Goal: Transaction & Acquisition: Download file/media

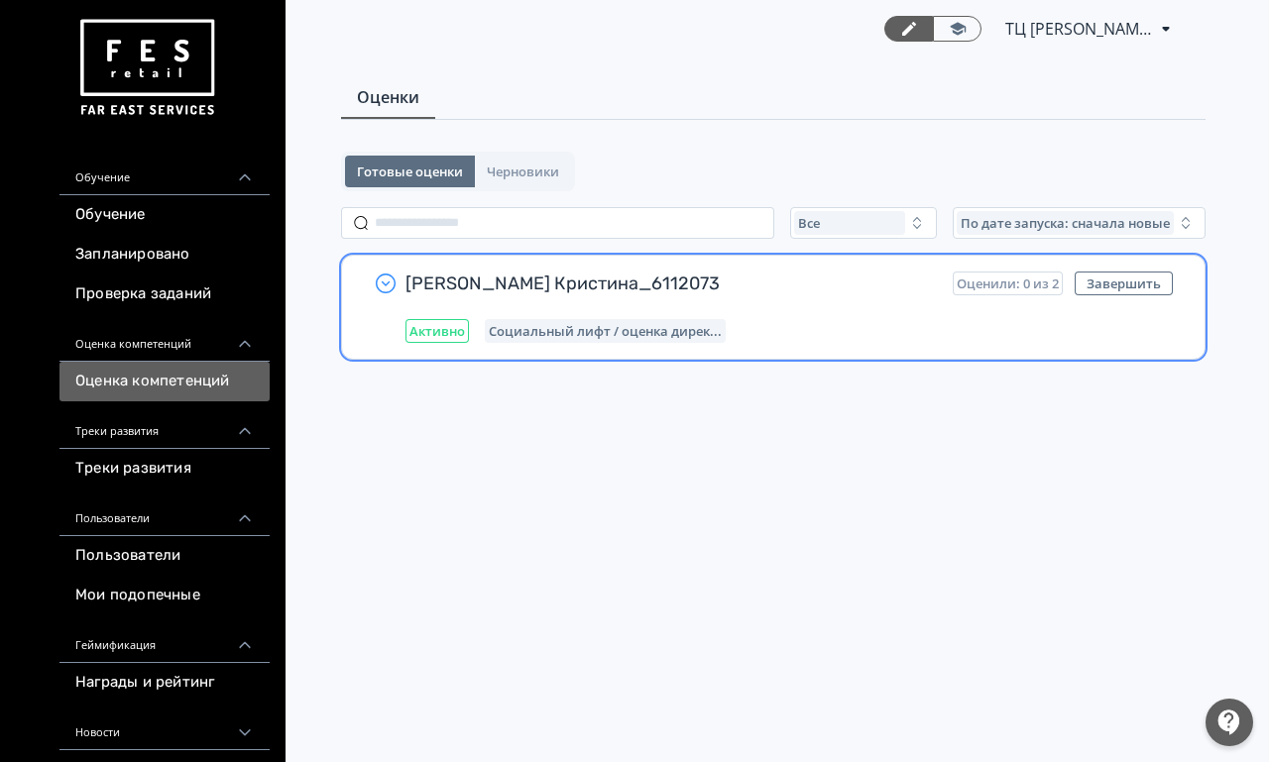
click at [383, 286] on icon "button" at bounding box center [386, 284] width 24 height 24
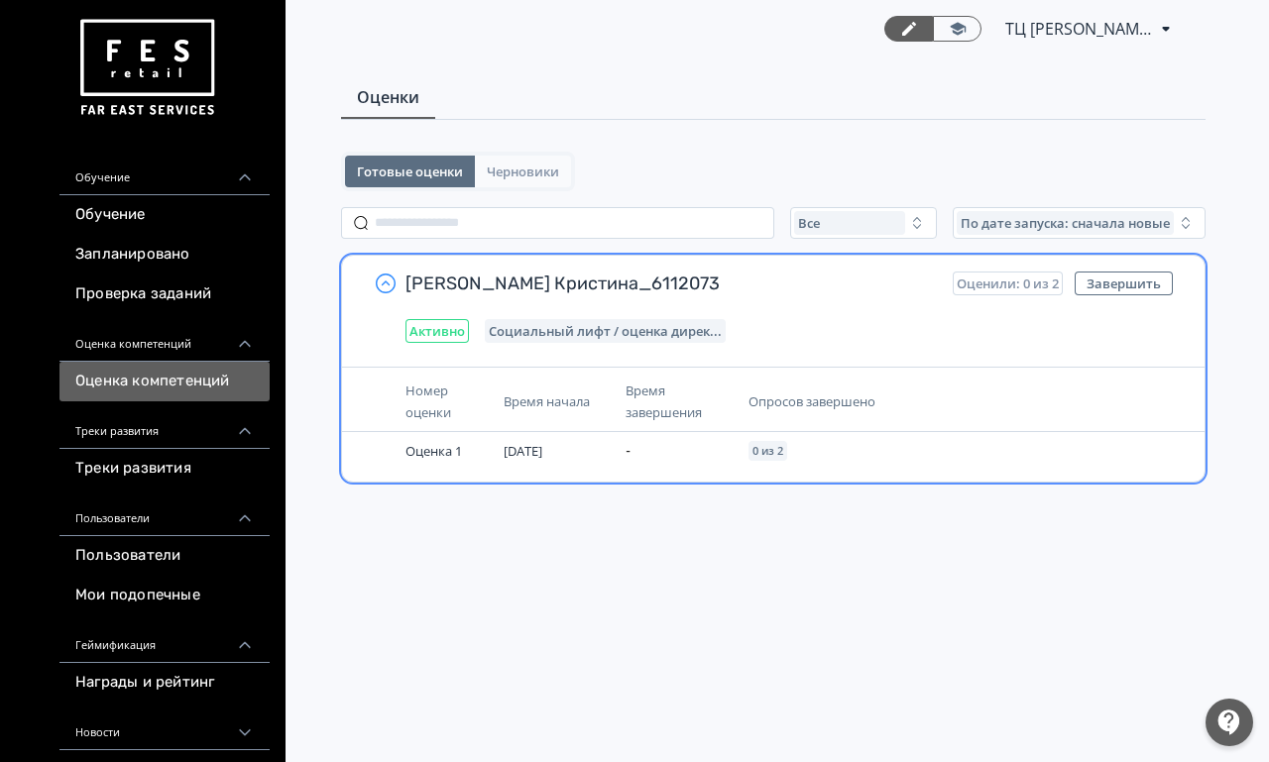
click at [526, 177] on span "Черновики" at bounding box center [523, 172] width 72 height 16
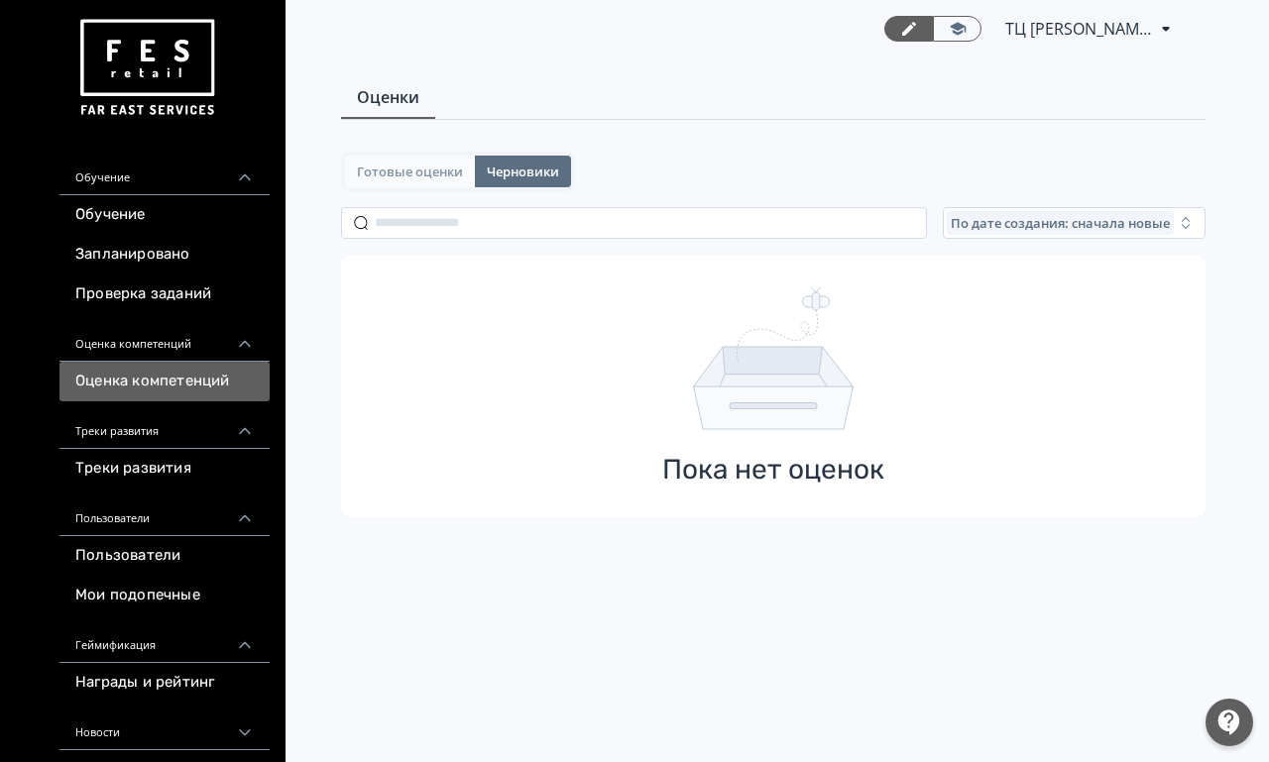
click at [451, 177] on span "Готовые оценки" at bounding box center [410, 172] width 106 height 16
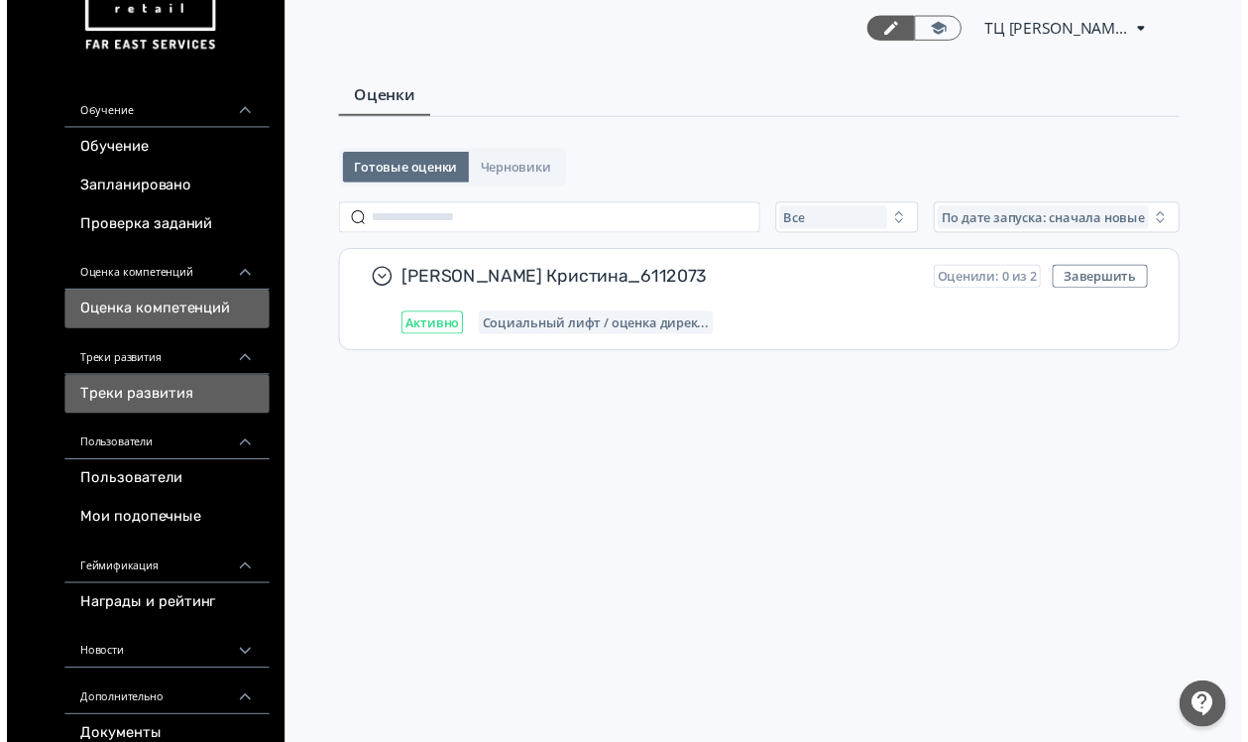
scroll to position [239, 0]
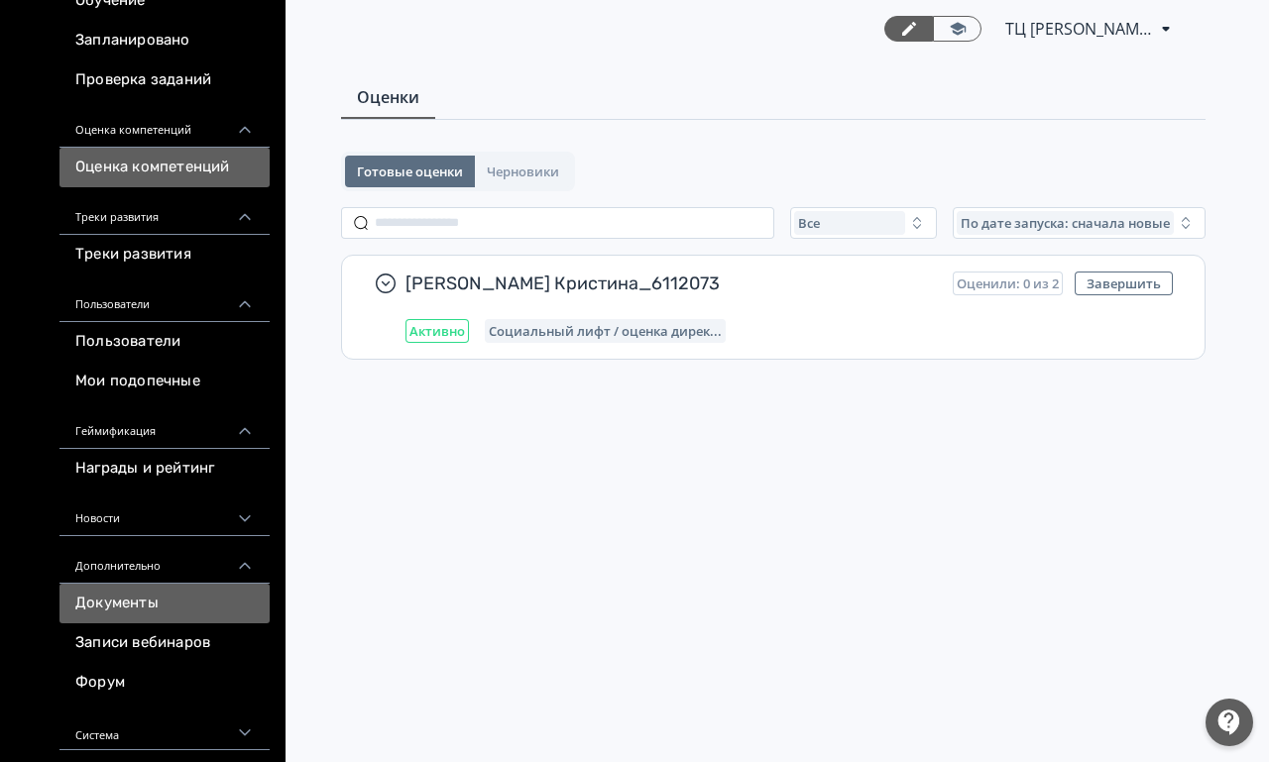
click at [155, 584] on link "Документы" at bounding box center [164, 604] width 210 height 40
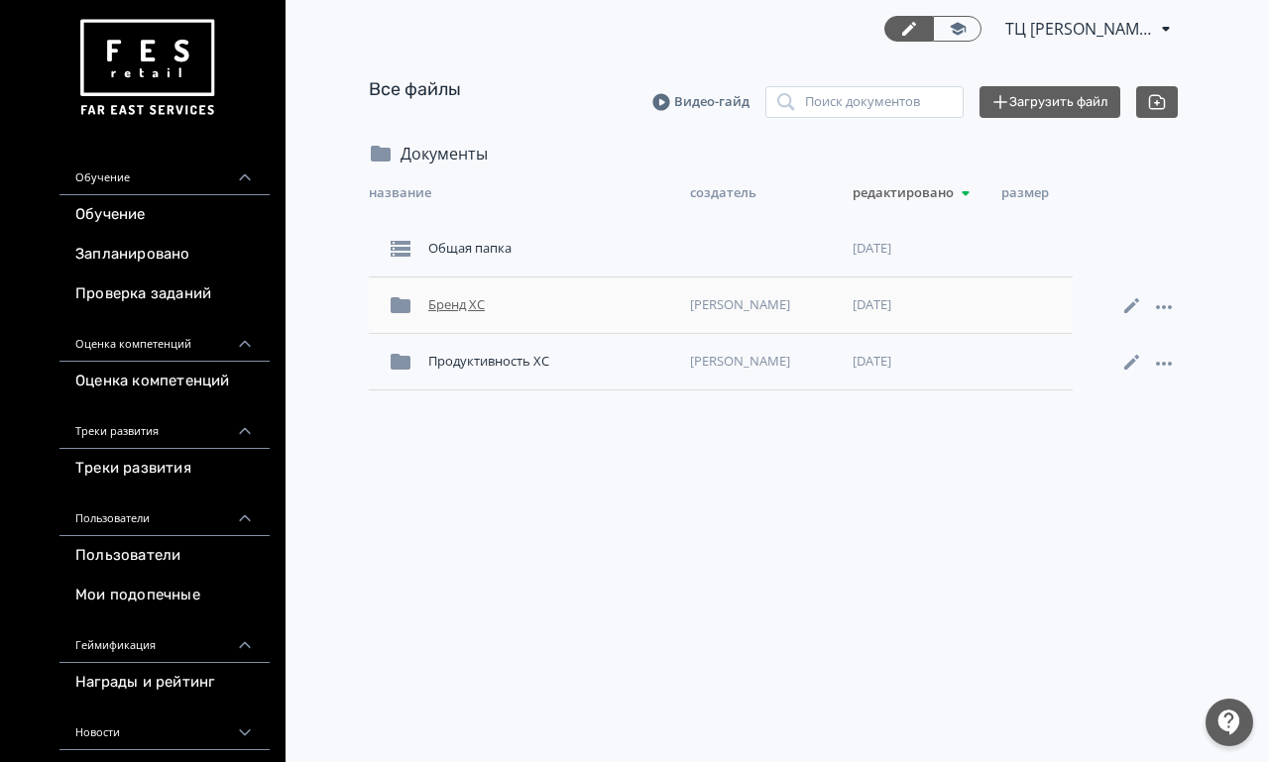
click at [460, 298] on div "Бренд XC" at bounding box center [551, 305] width 262 height 36
click at [477, 258] on div "Магазины" at bounding box center [551, 249] width 262 height 36
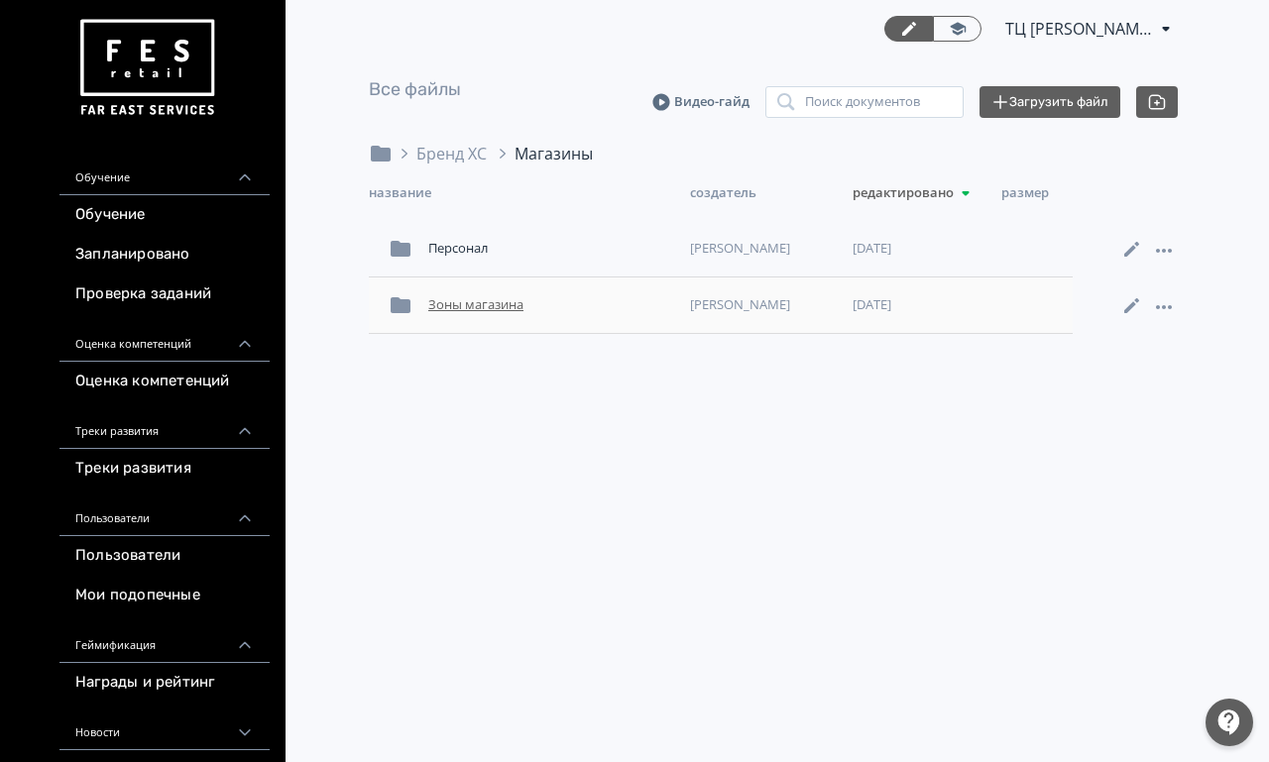
click at [447, 307] on div "Зоны магазина" at bounding box center [551, 305] width 262 height 36
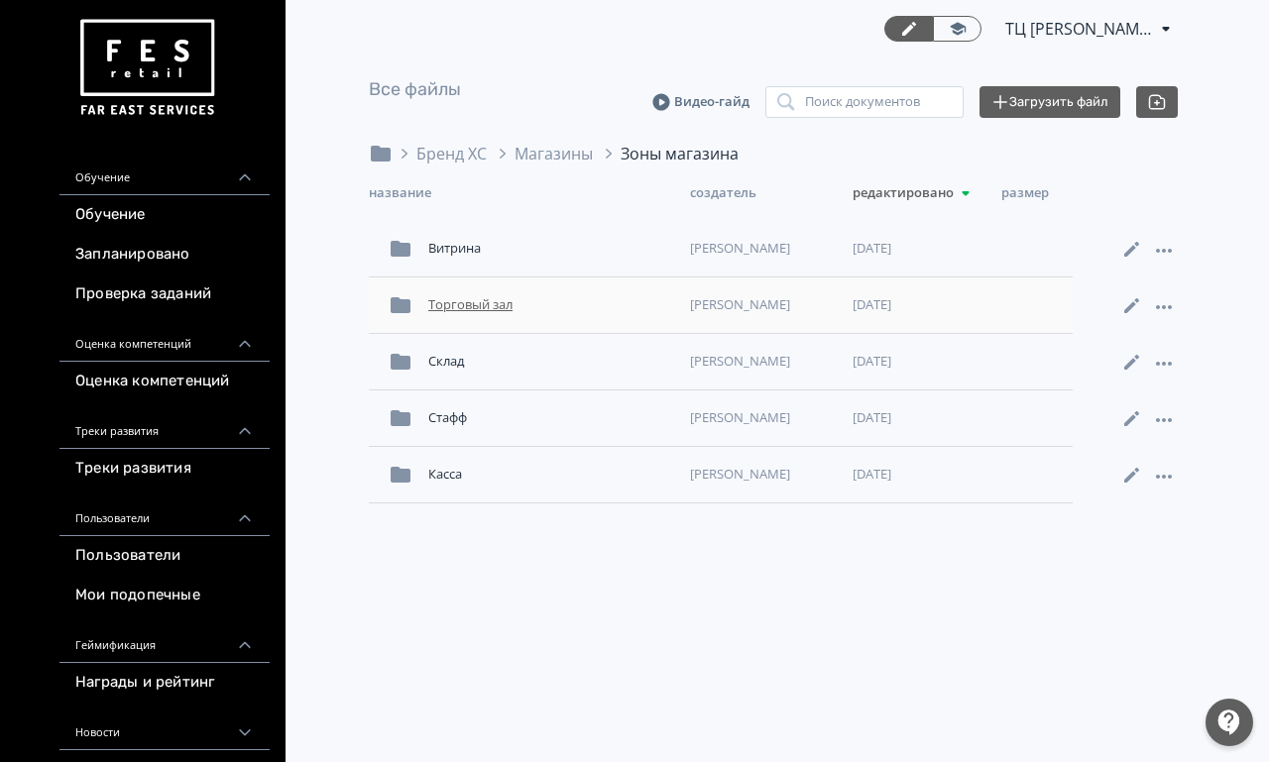
click at [485, 318] on div "Торговый зал" at bounding box center [551, 305] width 262 height 36
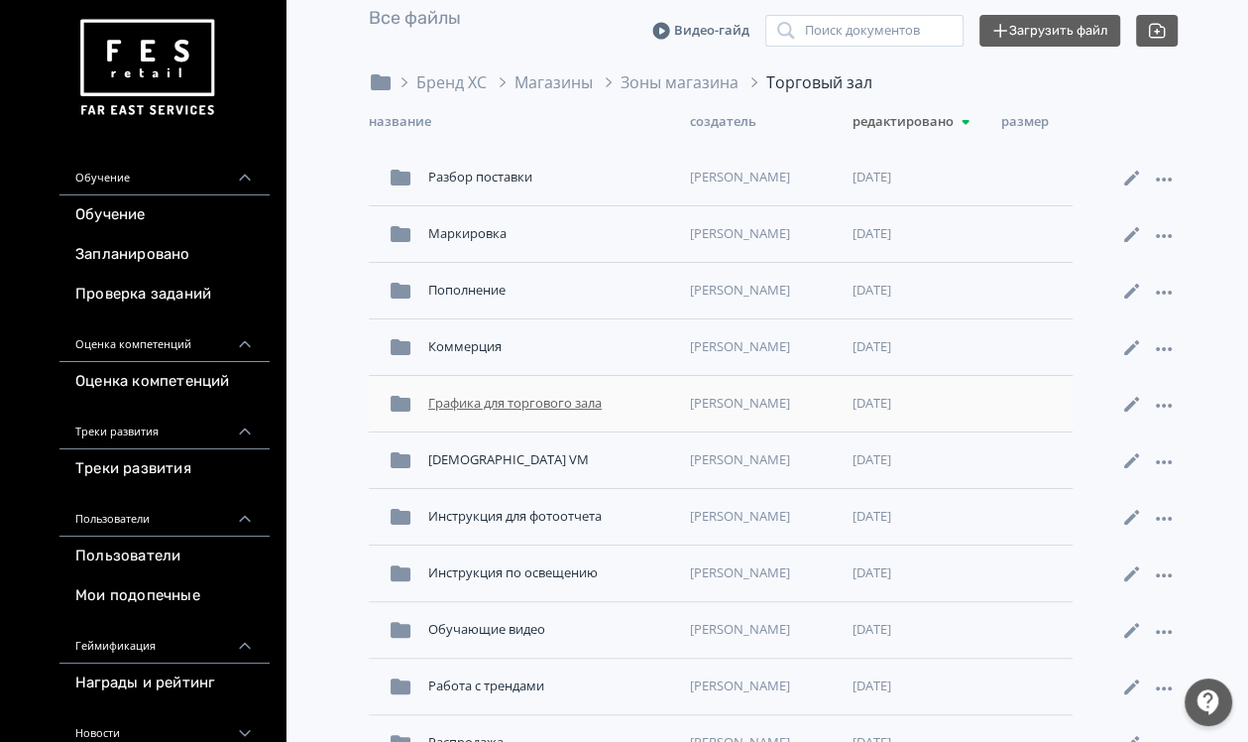
scroll to position [124, 0]
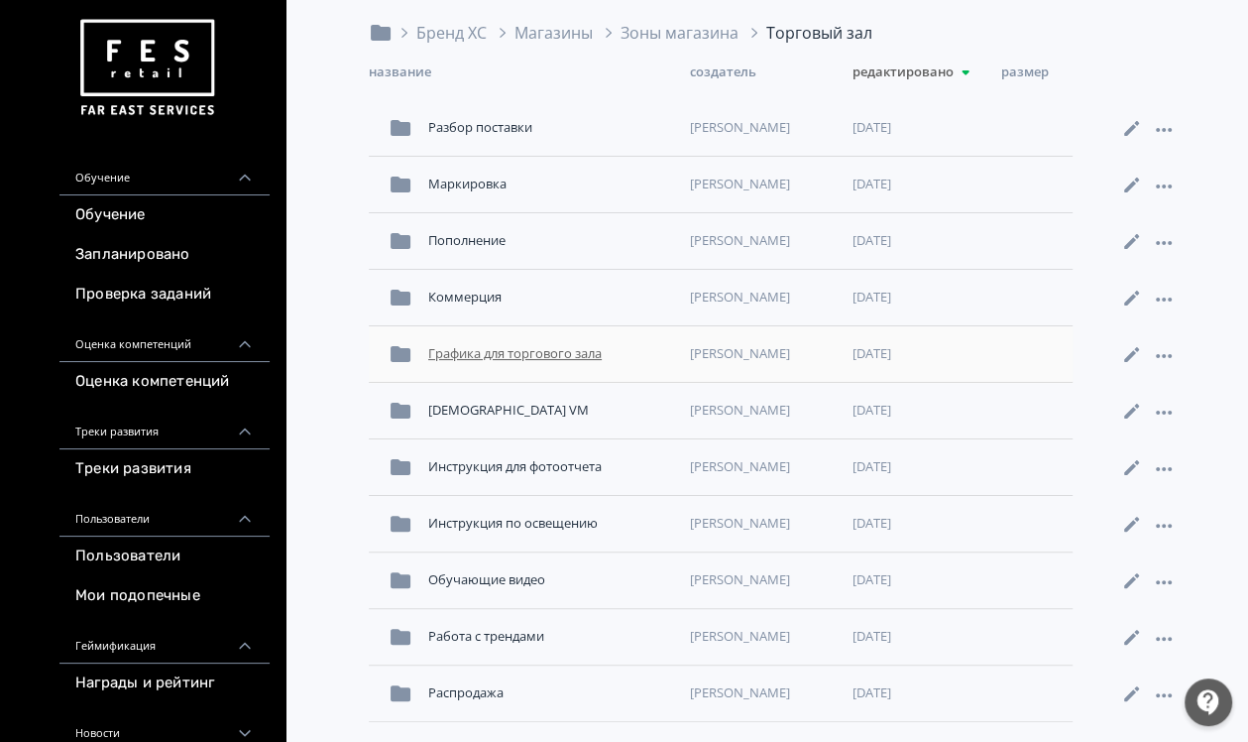
click at [539, 357] on div "Графика для торгового зала" at bounding box center [551, 354] width 262 height 36
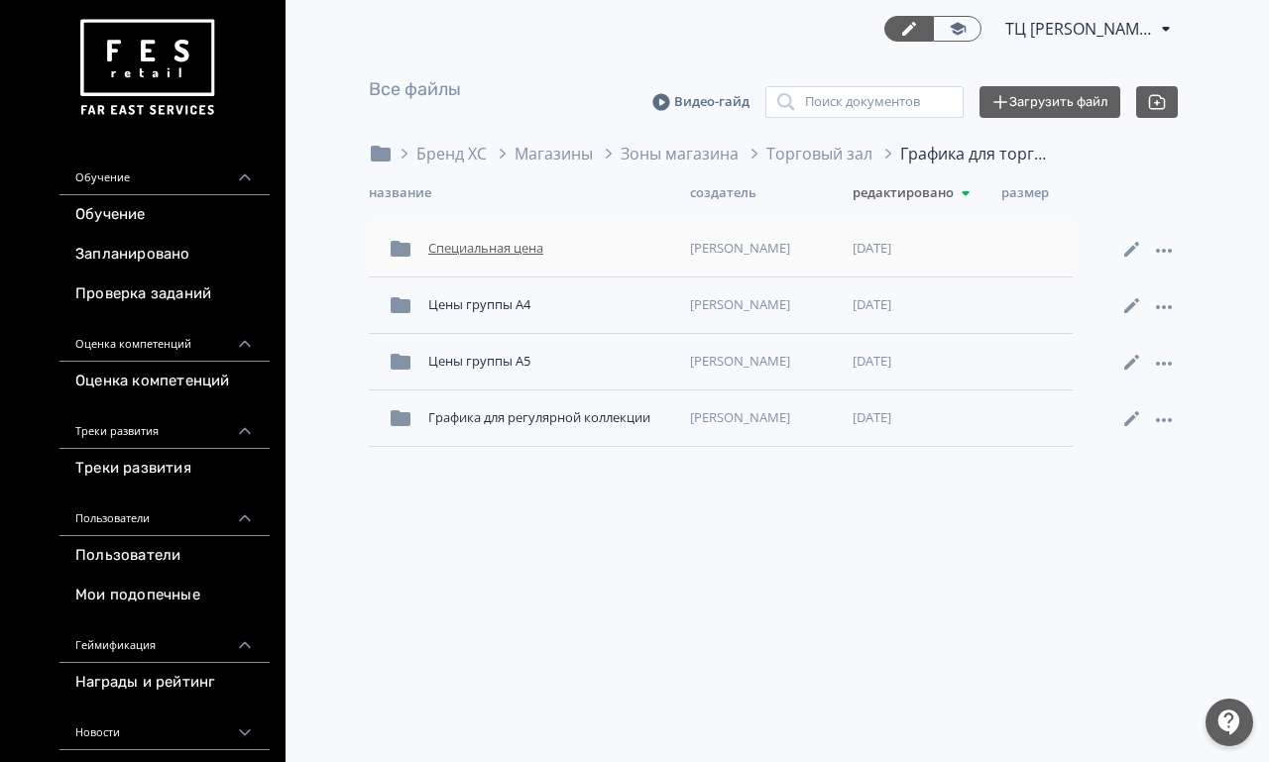
click at [540, 244] on div "Специальная цена" at bounding box center [551, 249] width 262 height 36
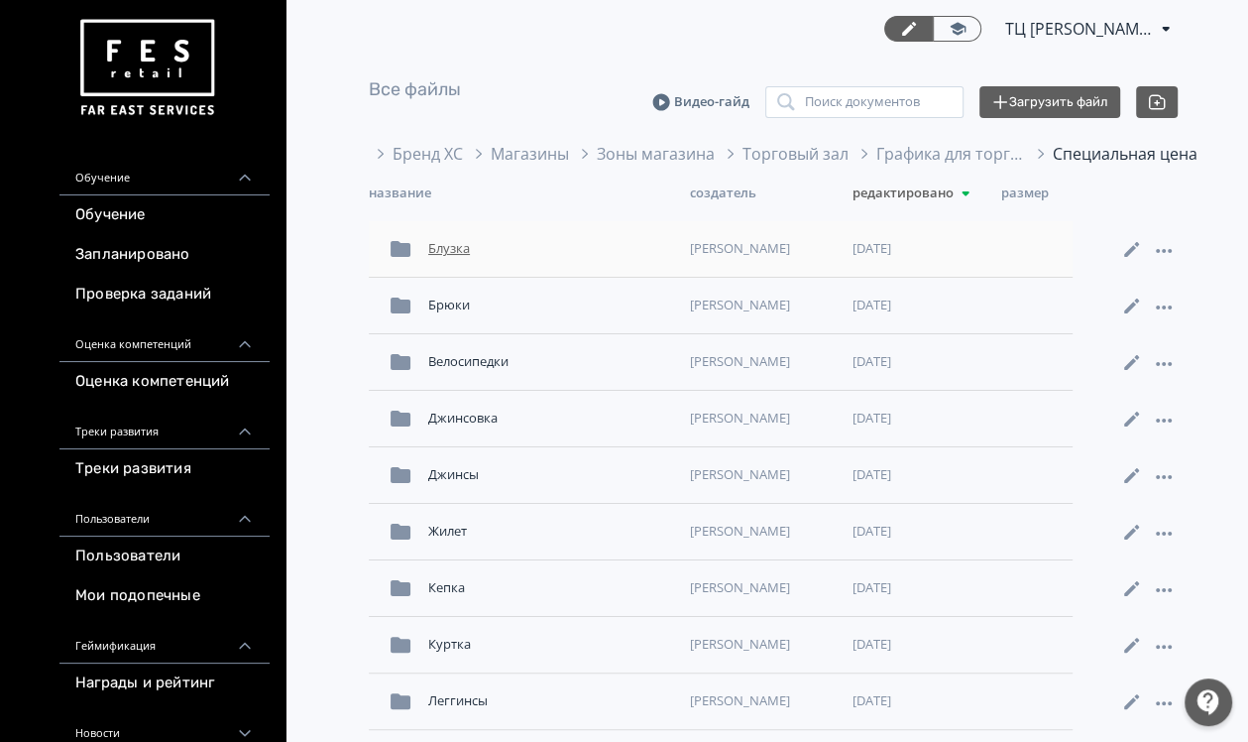
click at [451, 251] on div "Блузка" at bounding box center [551, 249] width 262 height 36
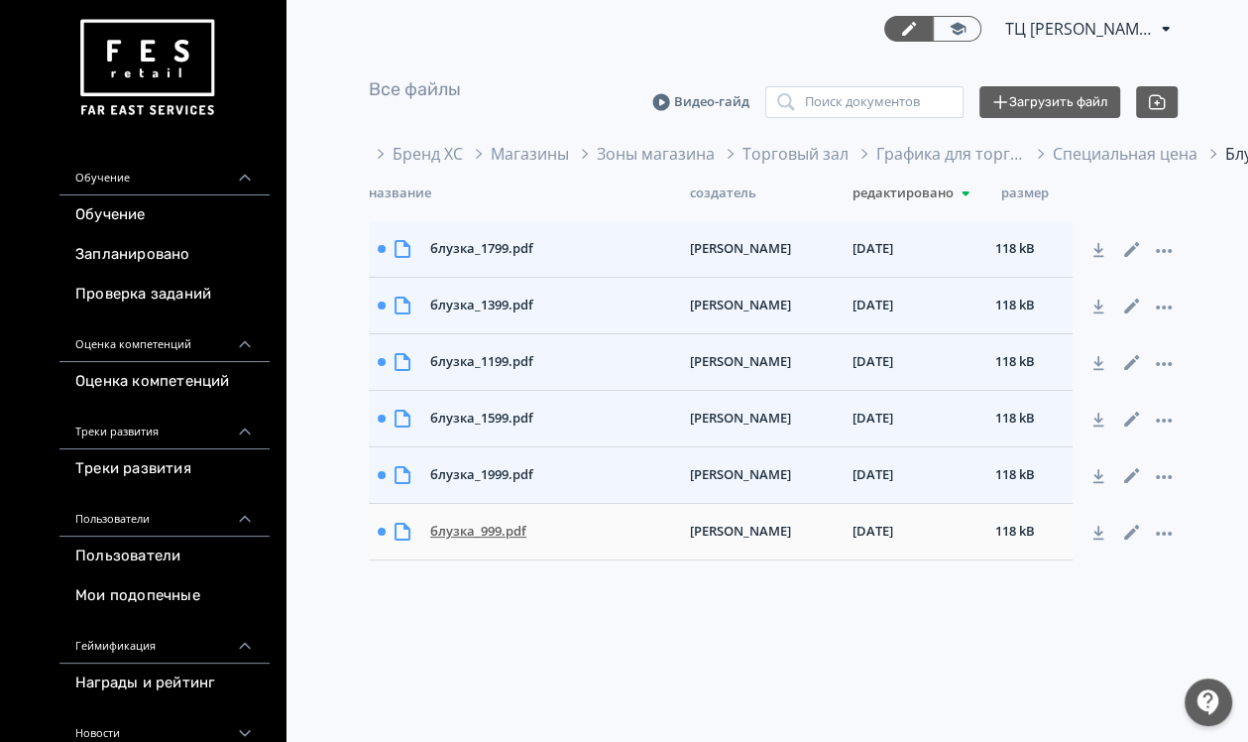
click at [489, 539] on div "блузка_999.pdf" at bounding box center [552, 532] width 260 height 36
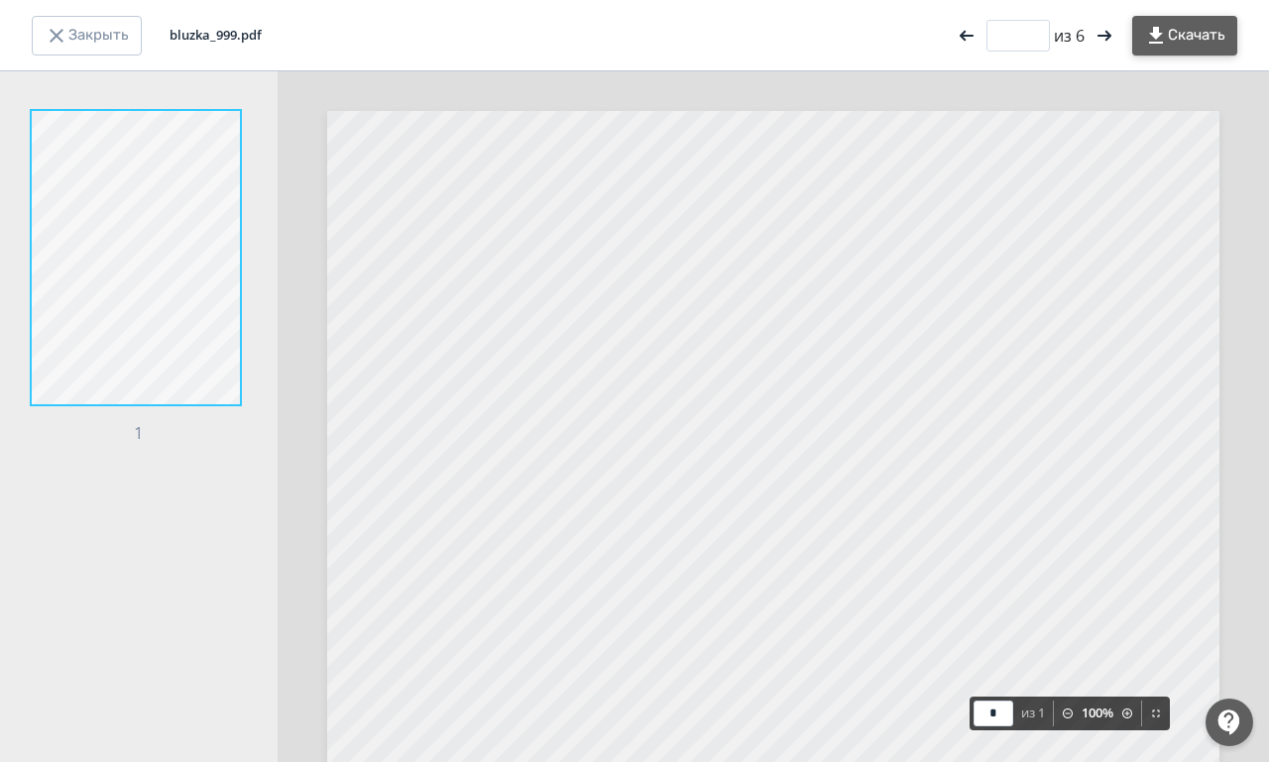
click at [1208, 29] on button "Скачать" at bounding box center [1184, 36] width 105 height 40
